Goal: Obtain resource: Obtain resource

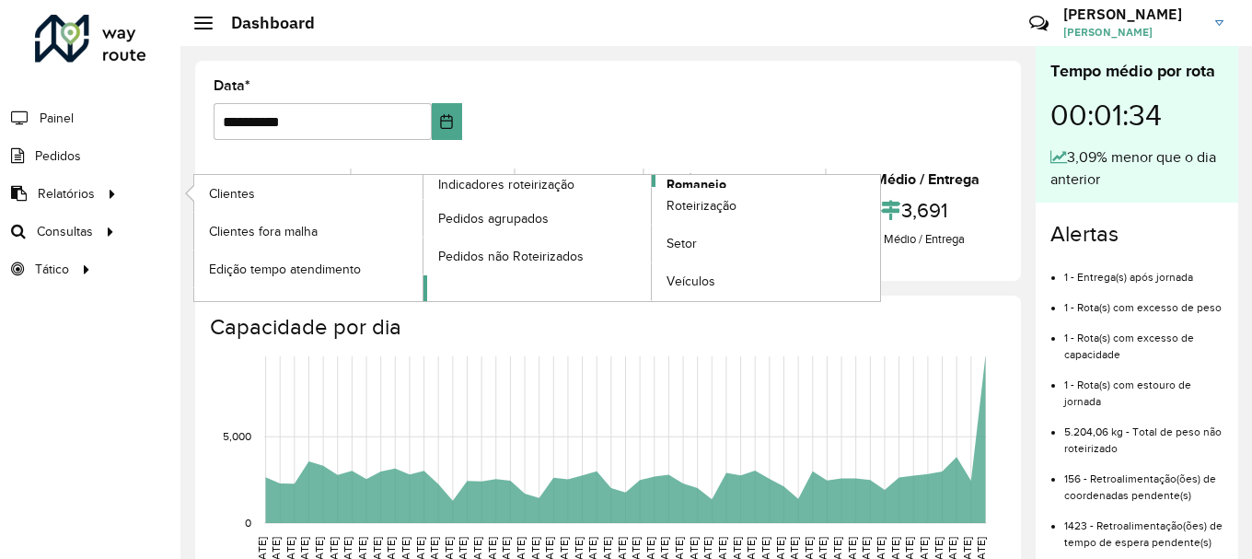
click at [700, 180] on span "Romaneio" at bounding box center [697, 184] width 60 height 19
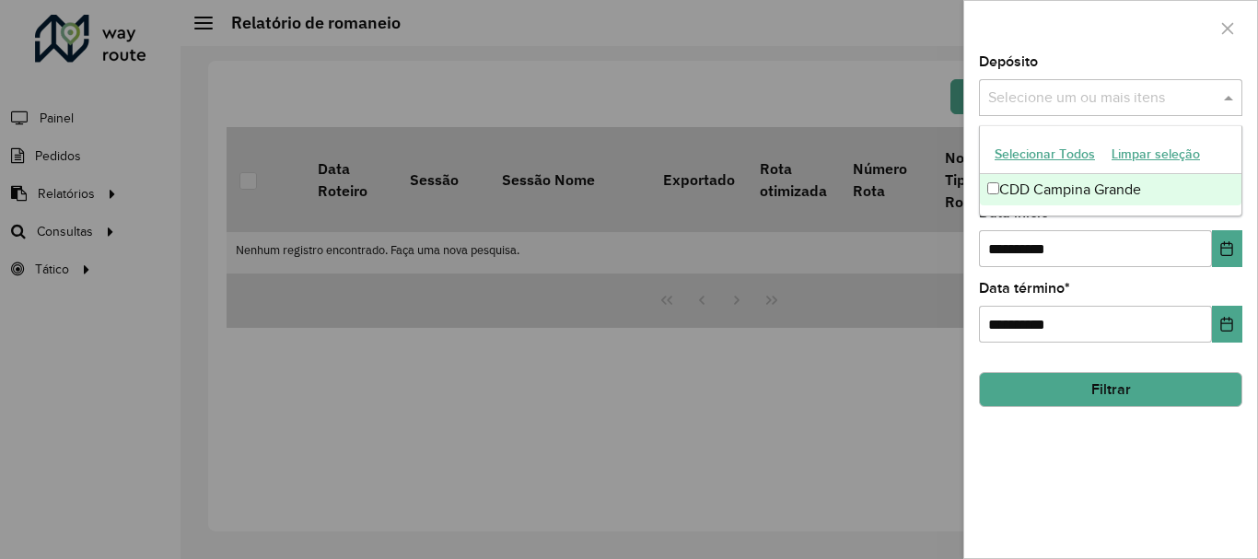
click at [1224, 94] on span at bounding box center [1230, 98] width 23 height 22
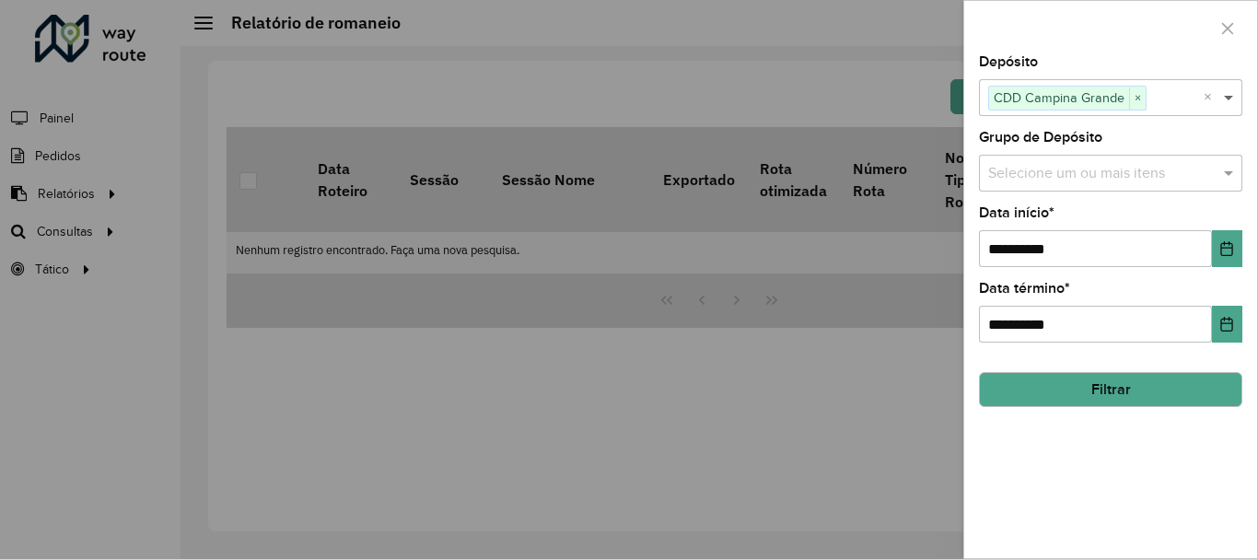
click at [1225, 101] on span at bounding box center [1230, 98] width 23 height 22
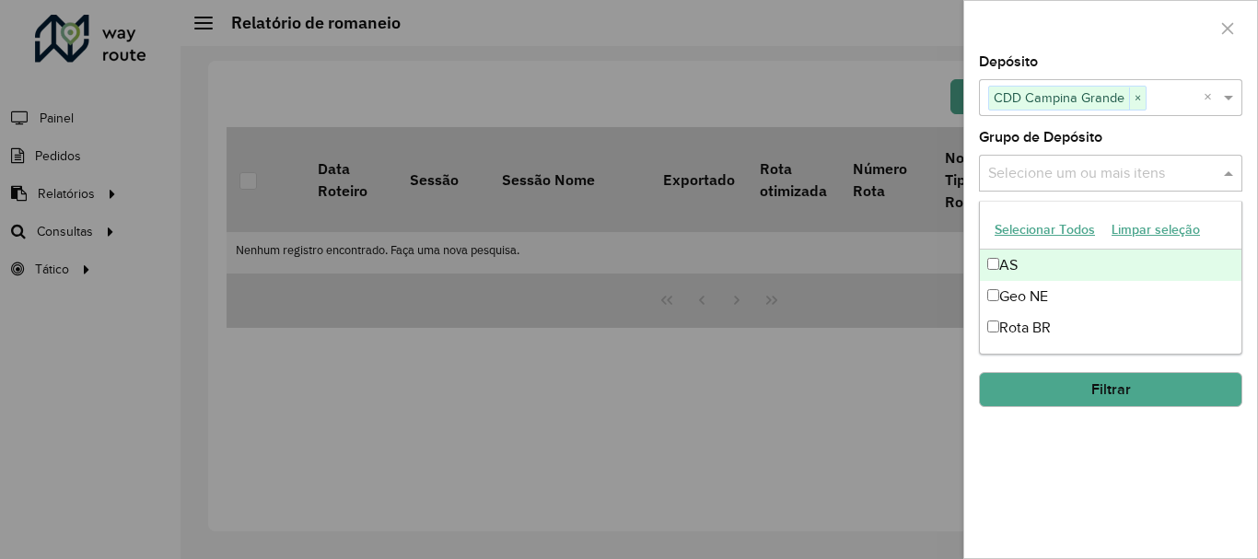
click at [1226, 172] on span at bounding box center [1230, 173] width 23 height 22
click at [1232, 168] on span at bounding box center [1230, 173] width 23 height 22
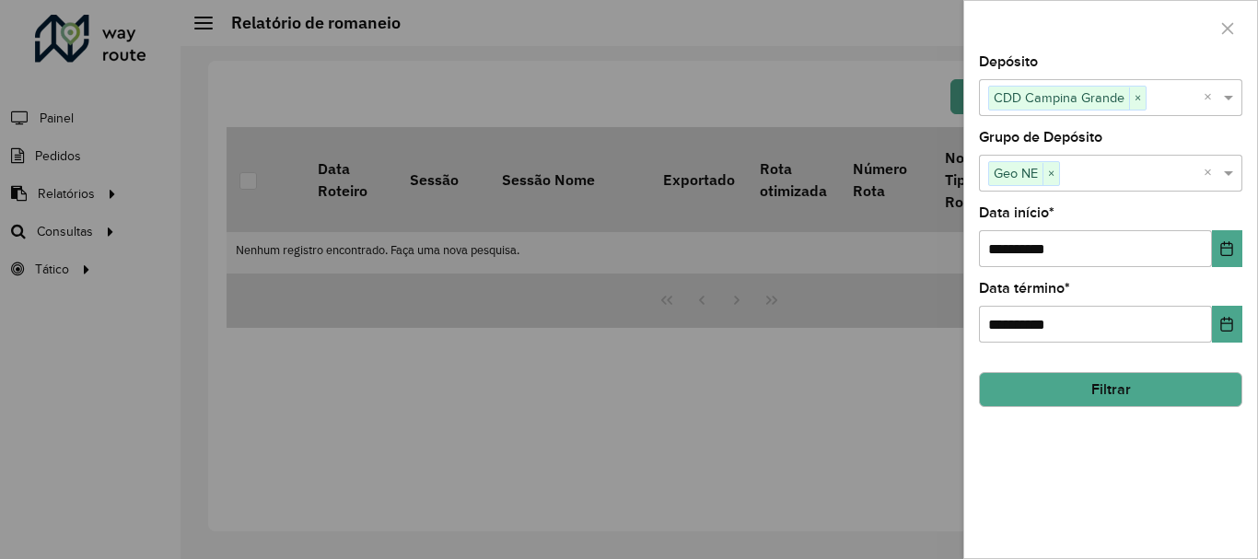
click at [1116, 388] on button "Filtrar" at bounding box center [1110, 389] width 263 height 35
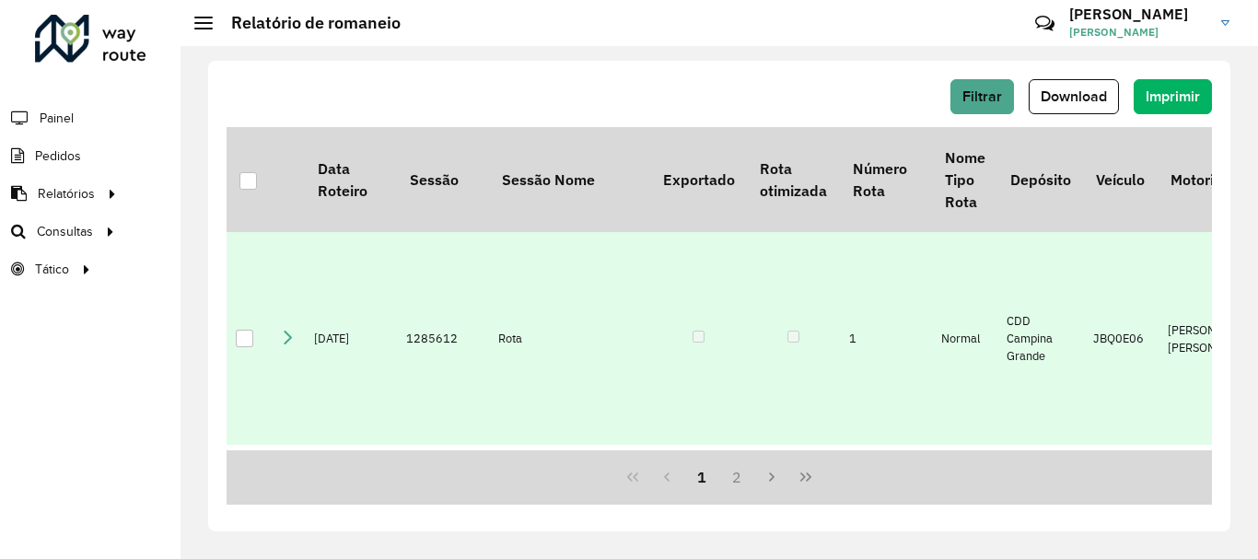
click at [248, 339] on div at bounding box center [244, 338] width 17 height 17
click at [1065, 96] on span "Download" at bounding box center [1073, 96] width 66 height 16
